Goal: Book appointment/travel/reservation

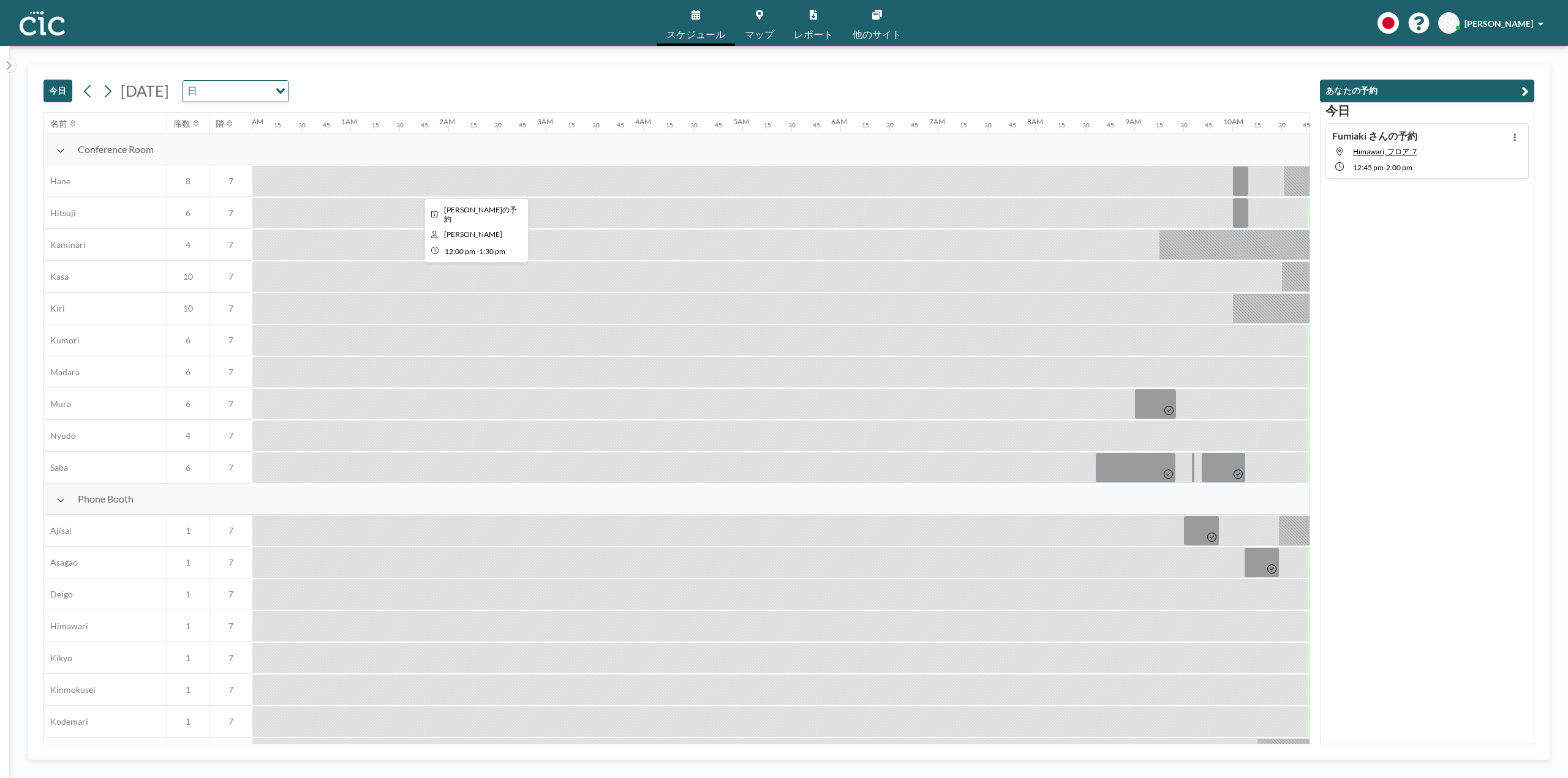
scroll to position [0, 1029]
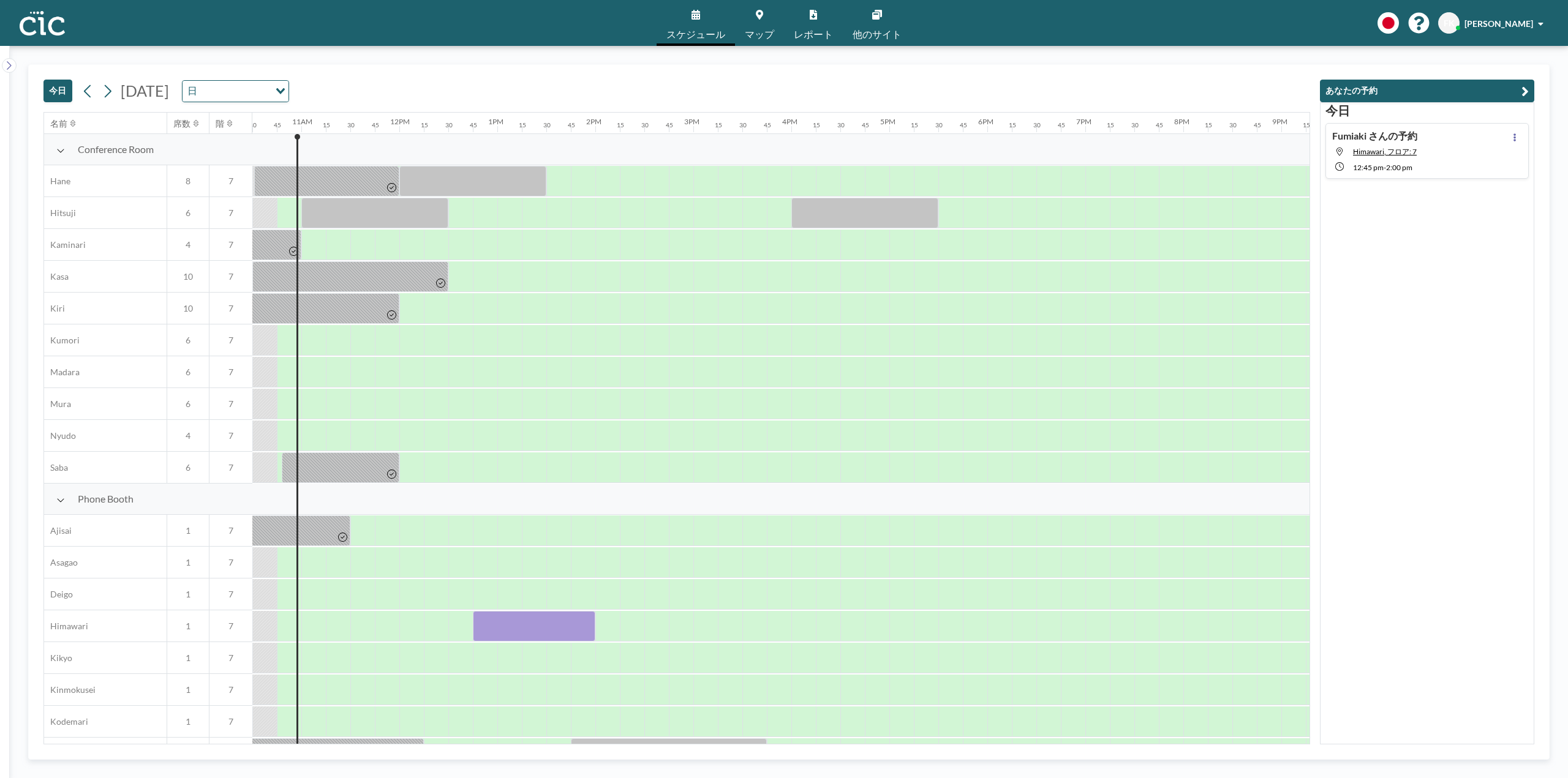
click at [169, 91] on span "[DATE]" at bounding box center [145, 90] width 49 height 18
click at [288, 88] on div "Loading..." at bounding box center [282, 90] width 14 height 18
click at [288, 88] on div "Loading..." at bounding box center [279, 90] width 19 height 18
click at [111, 96] on icon at bounding box center [107, 91] width 12 height 18
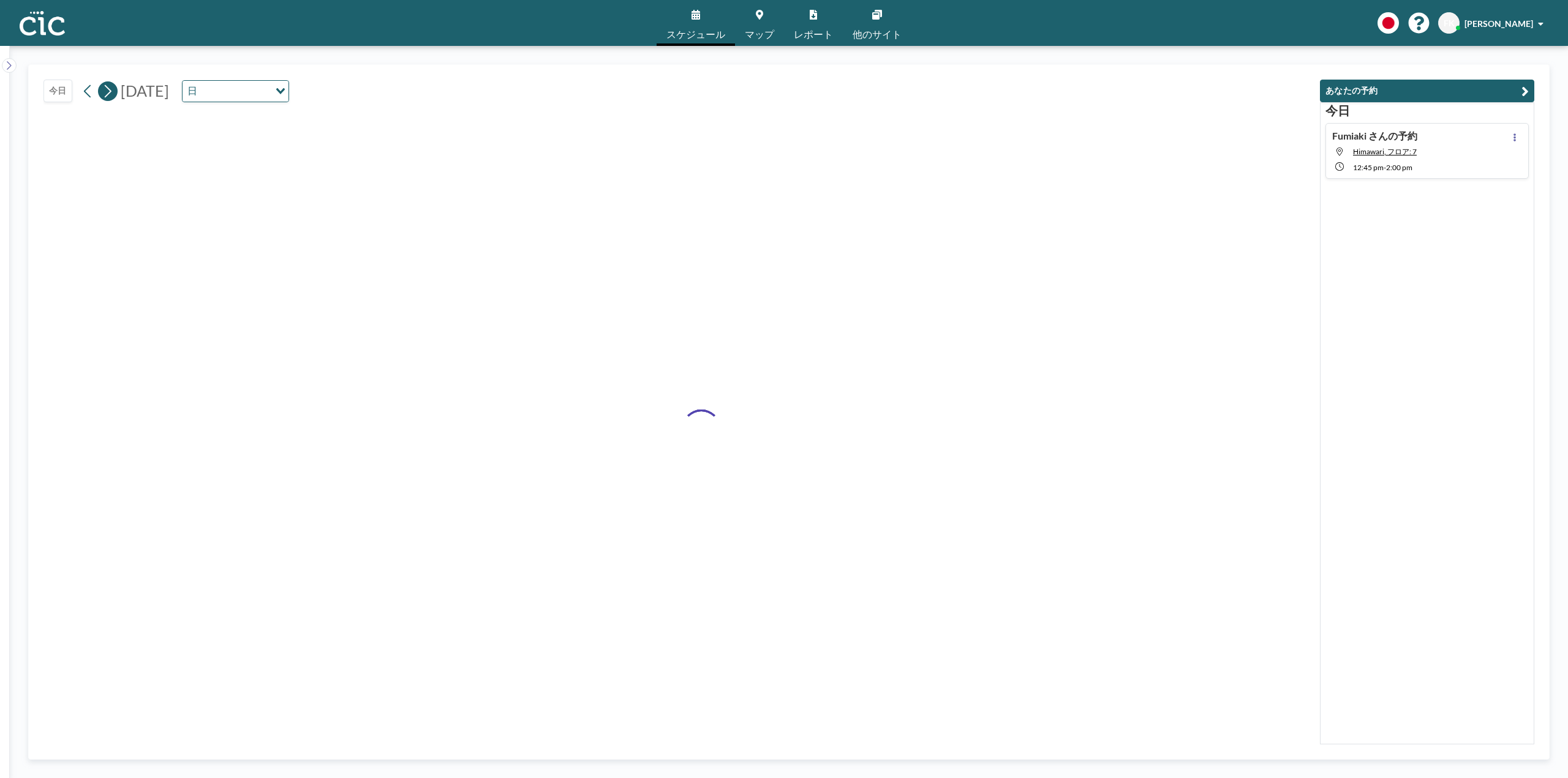
click at [111, 96] on icon at bounding box center [107, 91] width 12 height 18
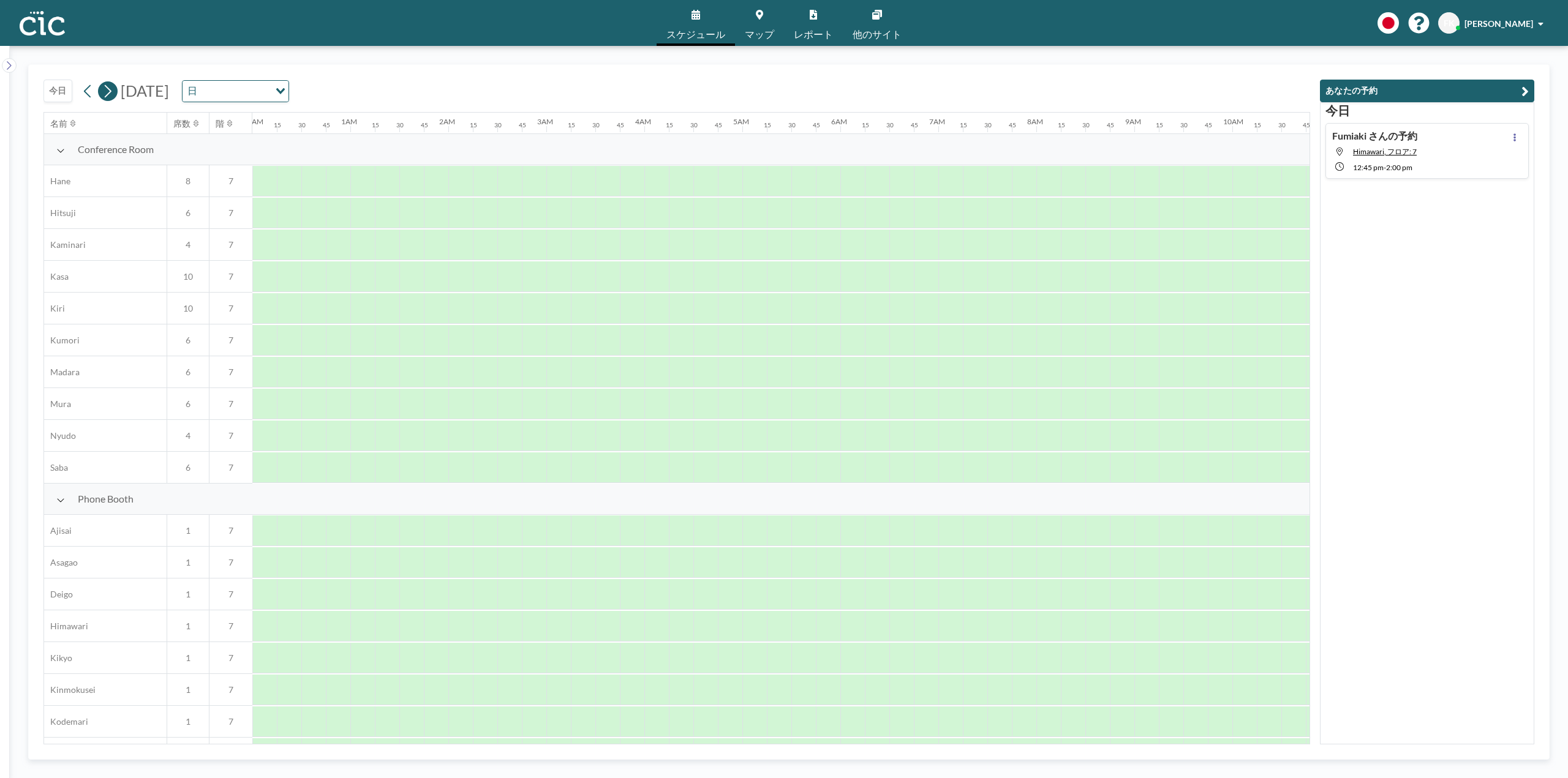
click at [111, 96] on icon at bounding box center [107, 91] width 12 height 18
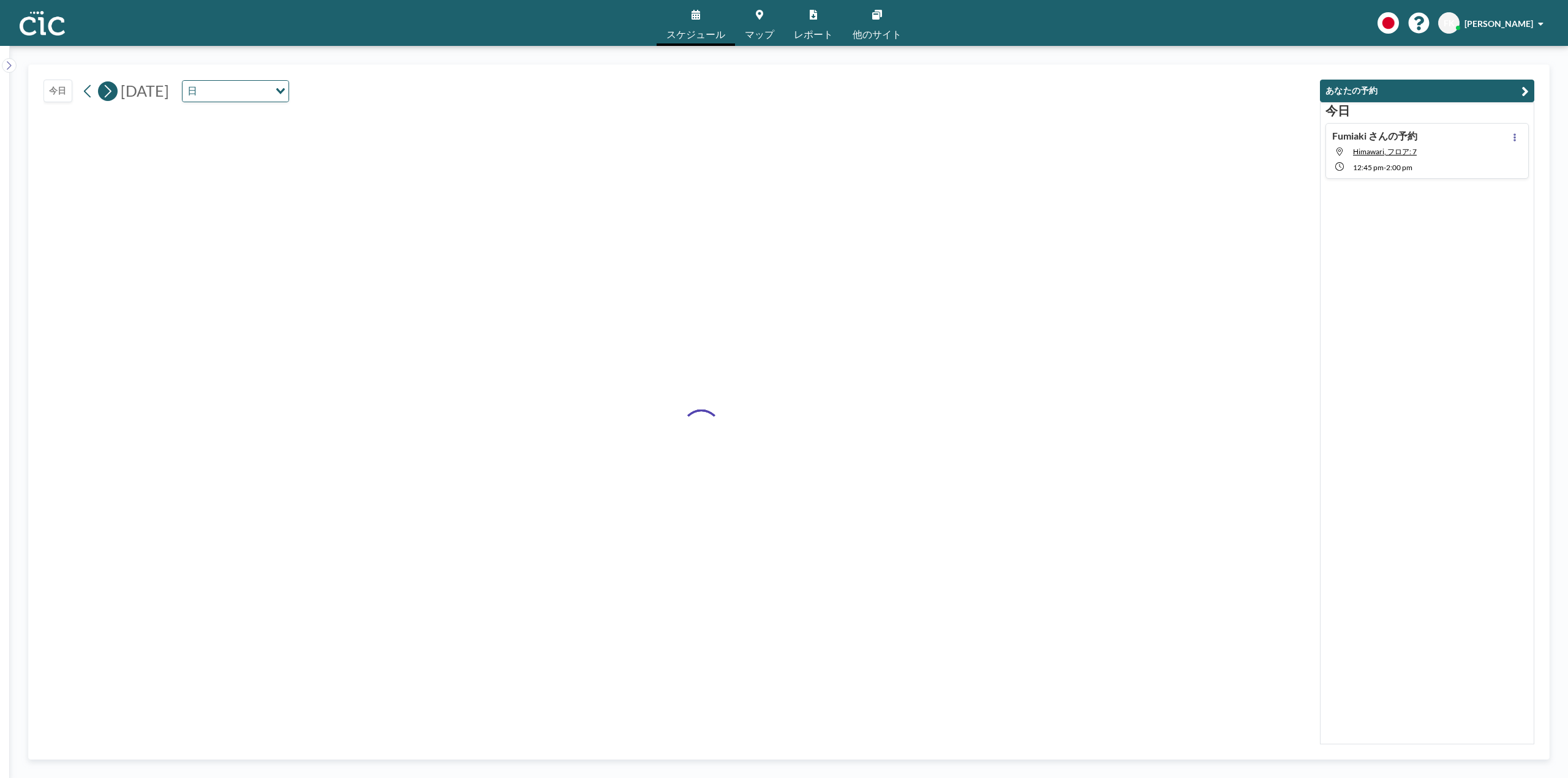
click at [111, 96] on icon at bounding box center [107, 91] width 12 height 18
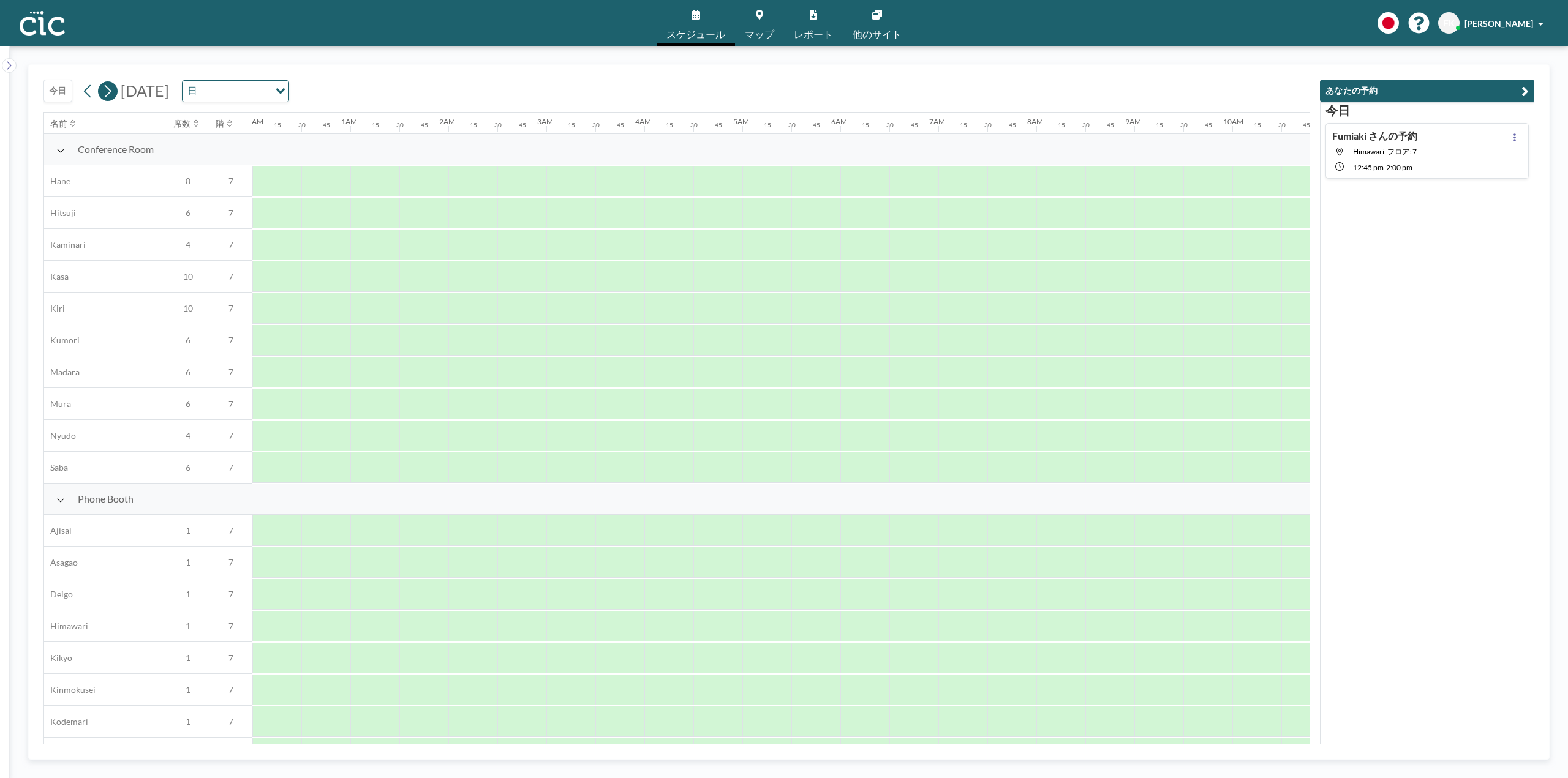
click at [111, 96] on icon at bounding box center [107, 91] width 12 height 18
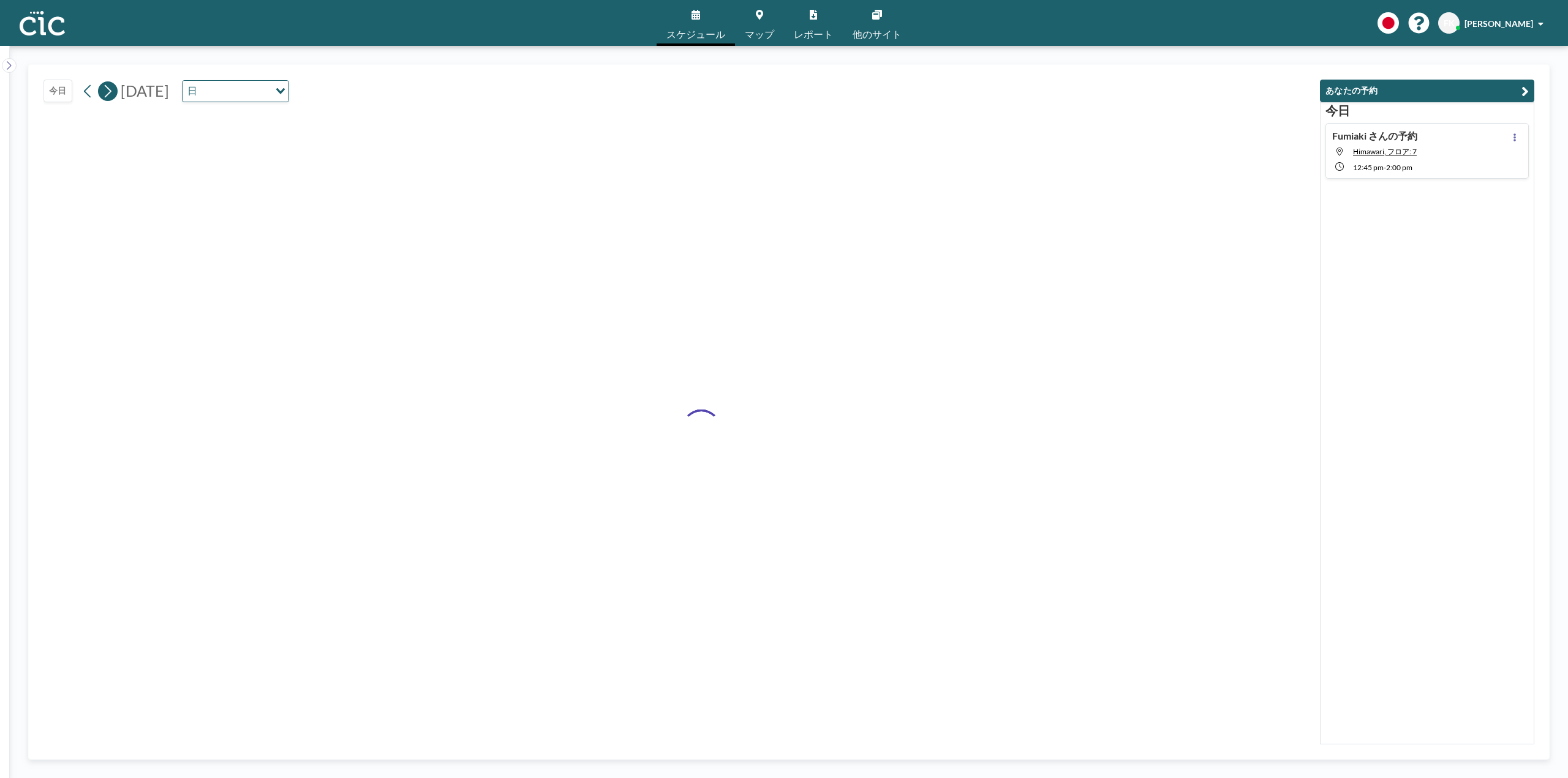
click at [111, 96] on icon at bounding box center [107, 91] width 12 height 18
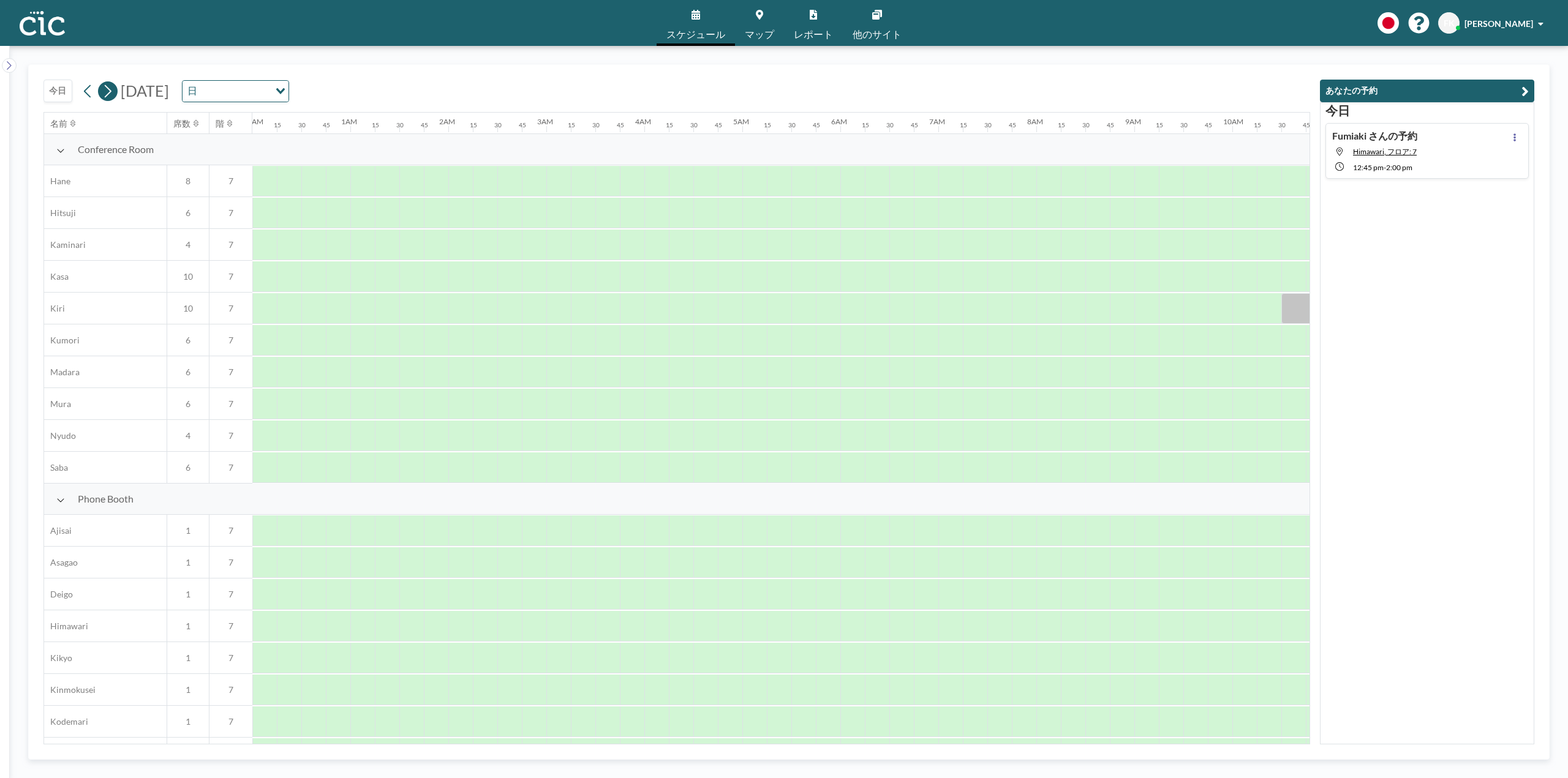
click at [111, 96] on icon at bounding box center [107, 91] width 12 height 18
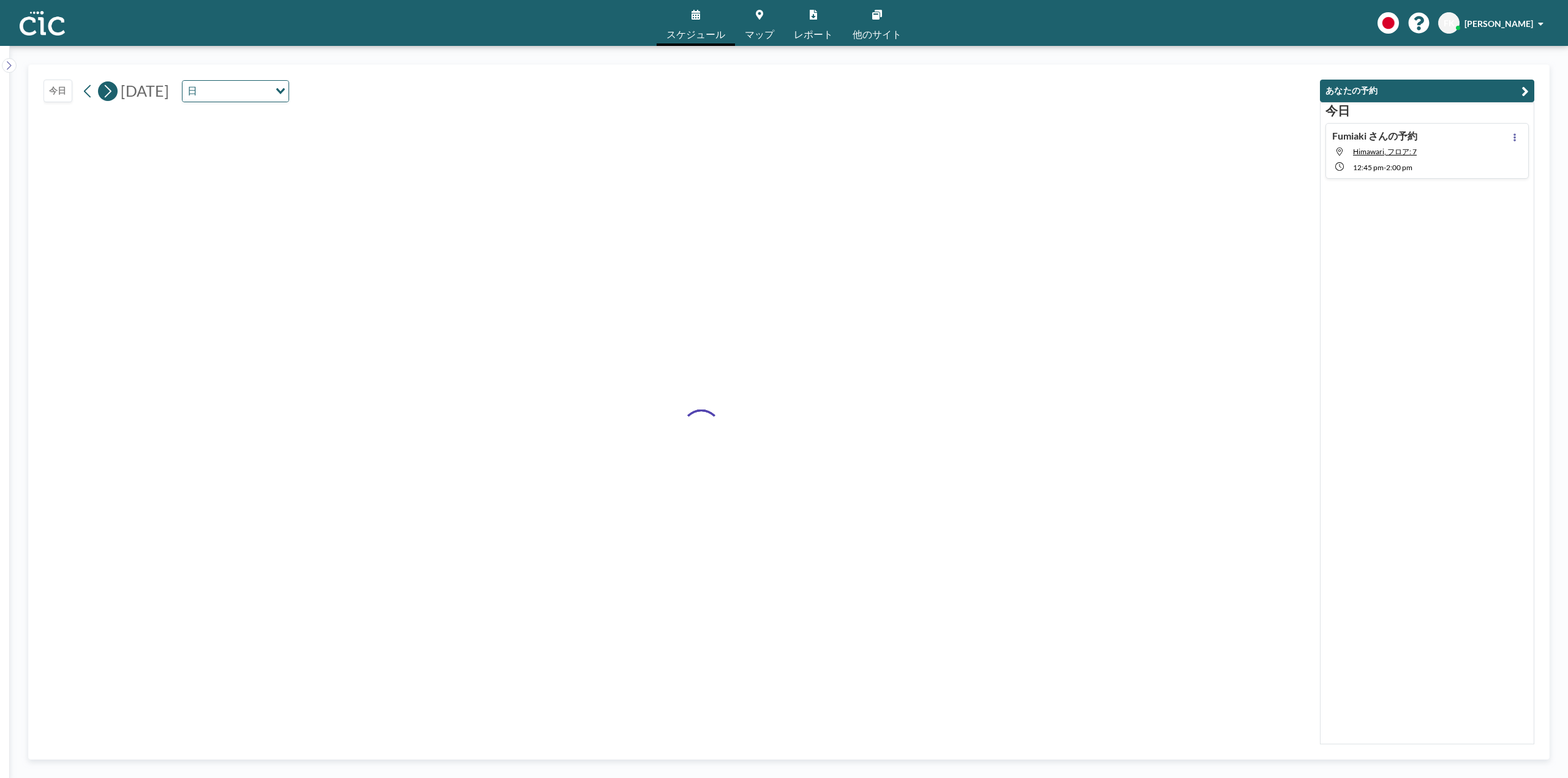
click at [111, 96] on icon at bounding box center [107, 91] width 12 height 18
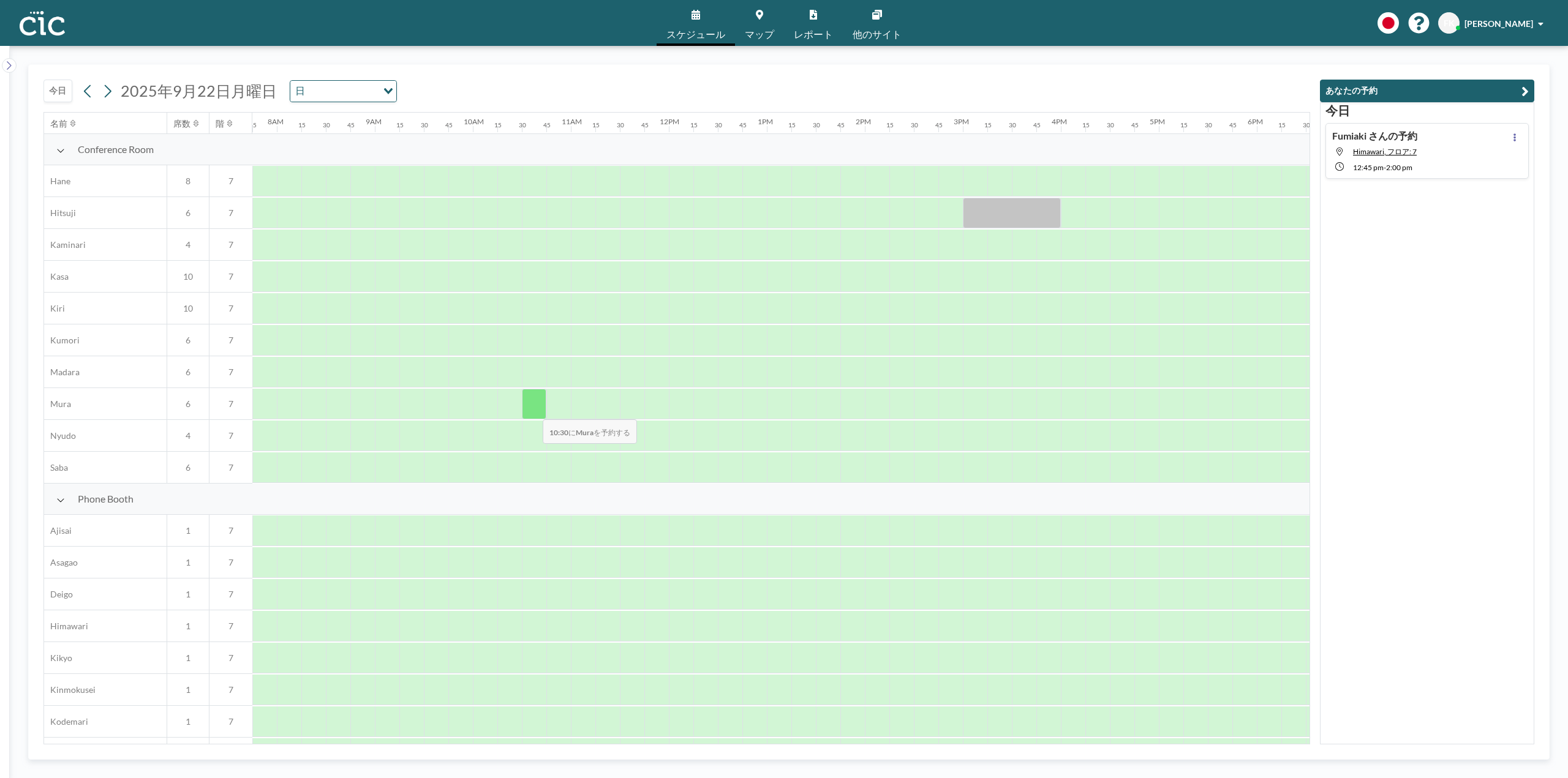
scroll to position [245, 759]
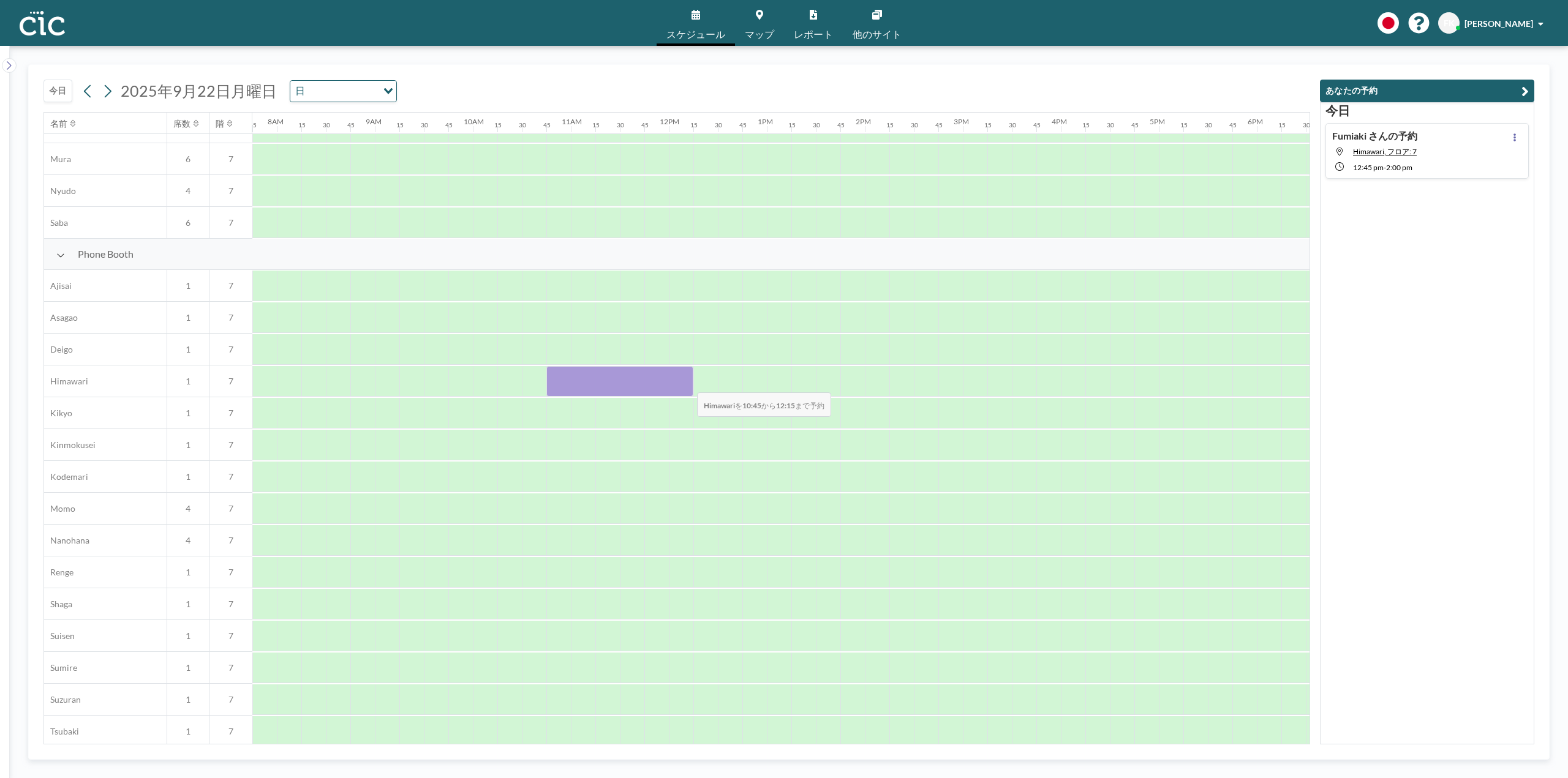
drag, startPoint x: 556, startPoint y: 382, endPoint x: 687, endPoint y: 383, distance: 131.0
click at [687, 383] on div at bounding box center [619, 381] width 147 height 30
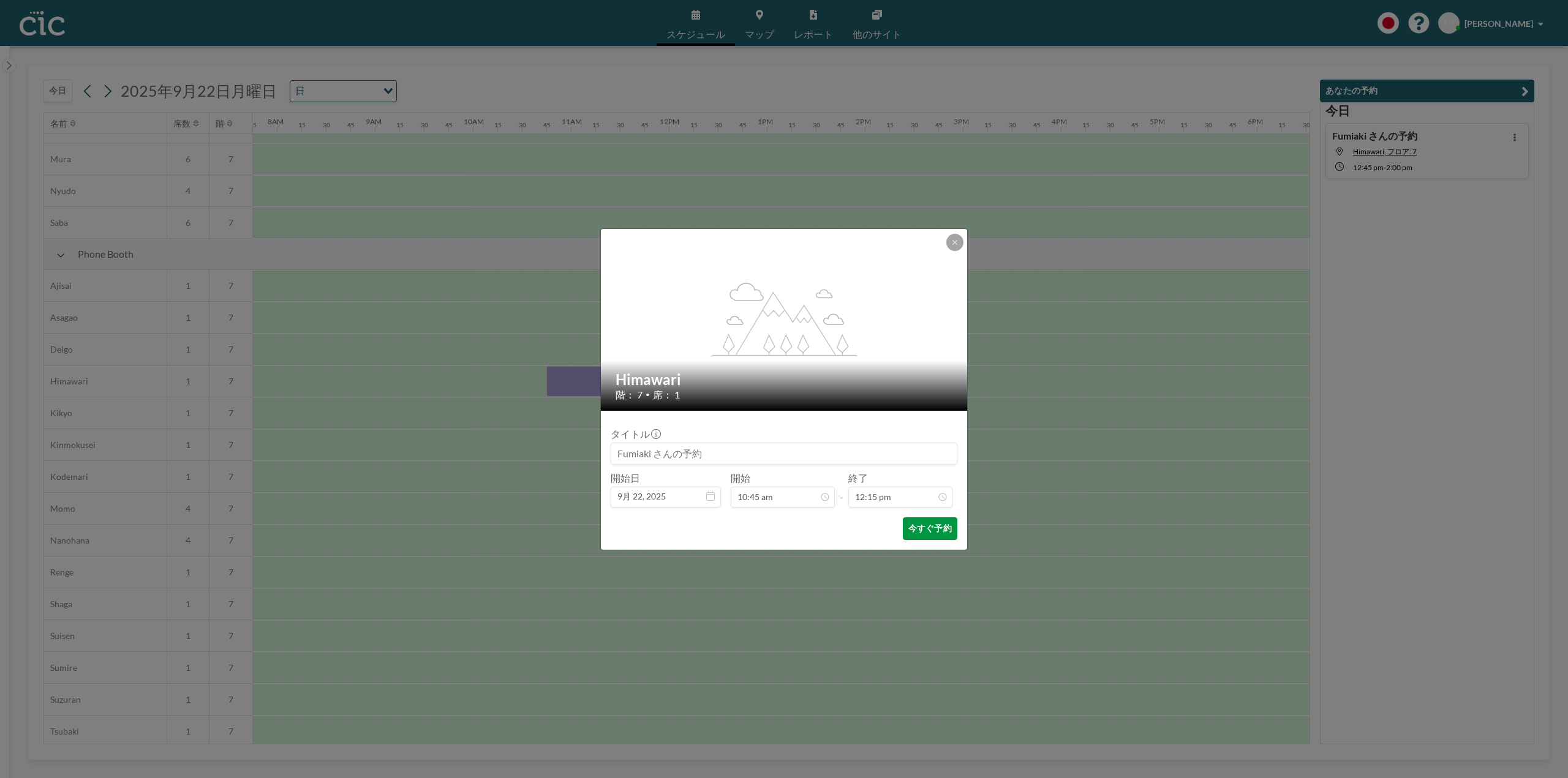
click at [923, 524] on button "今すぐ予約" at bounding box center [930, 528] width 54 height 22
